Goal: Transaction & Acquisition: Purchase product/service

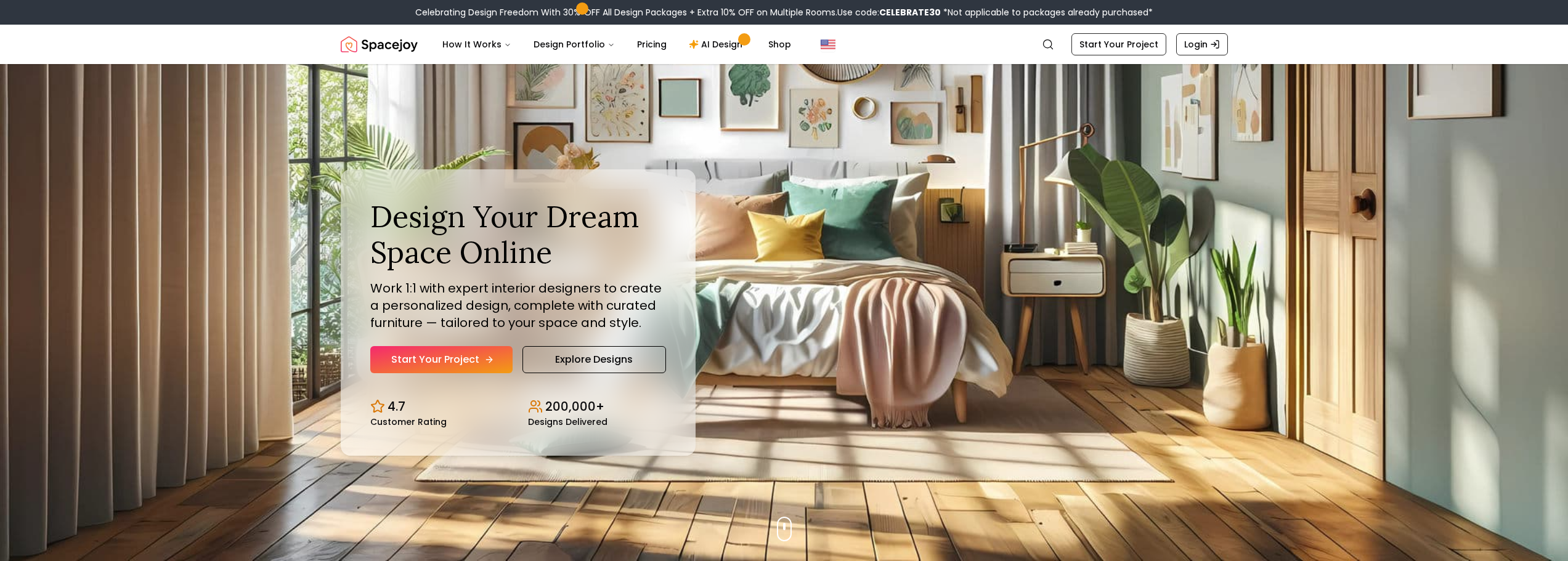
click at [469, 360] on link "Start Your Project" at bounding box center [441, 359] width 142 height 27
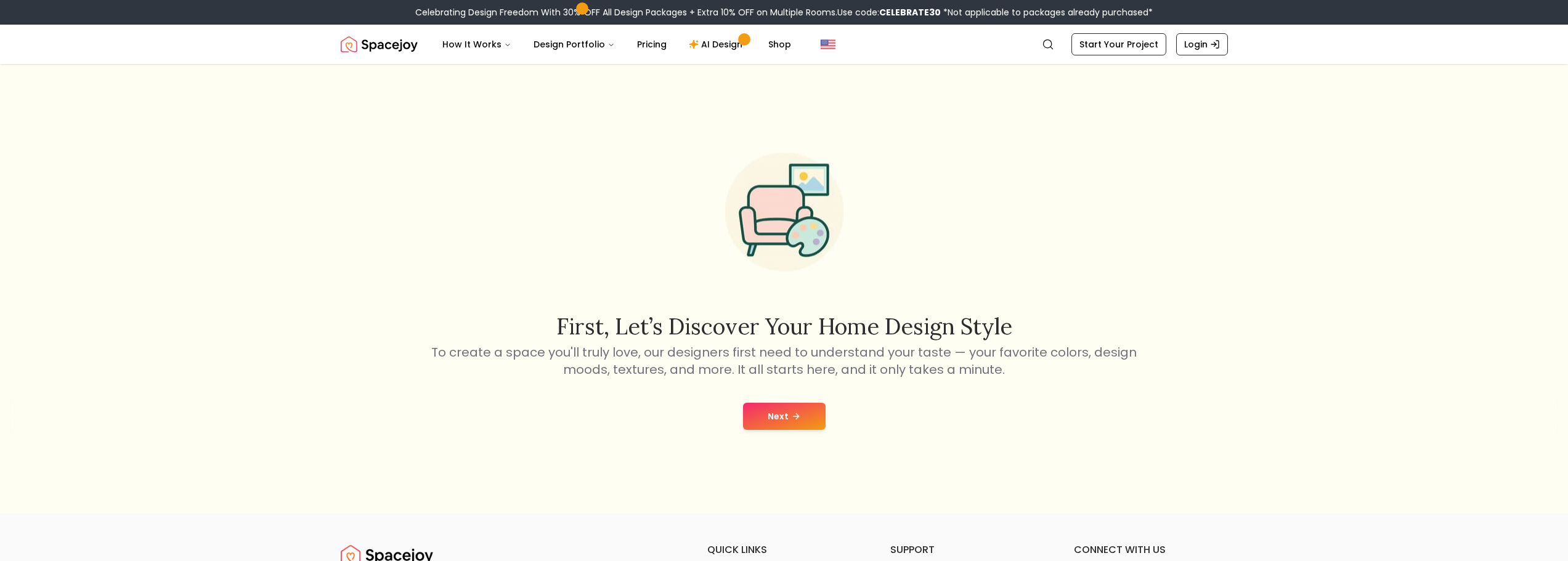
click at [778, 424] on button "Next" at bounding box center [784, 416] width 83 height 27
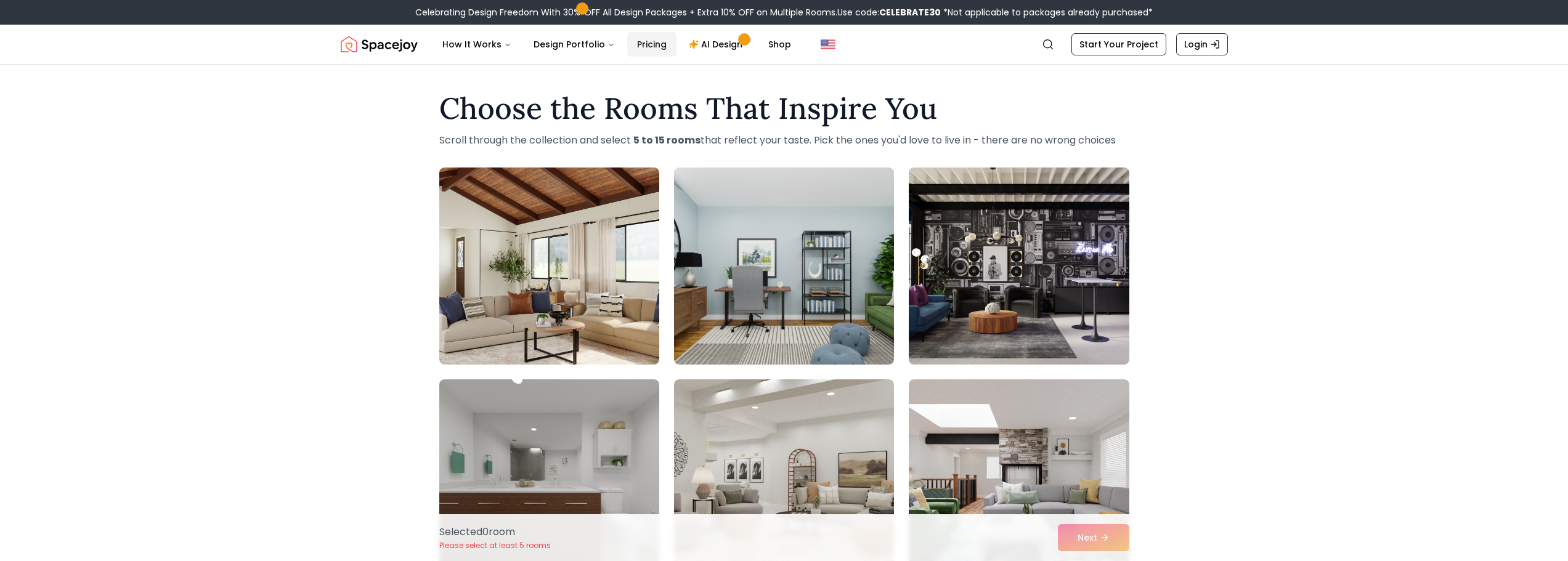
click at [654, 45] on link "Pricing" at bounding box center [651, 44] width 49 height 25
